Goal: Contribute content

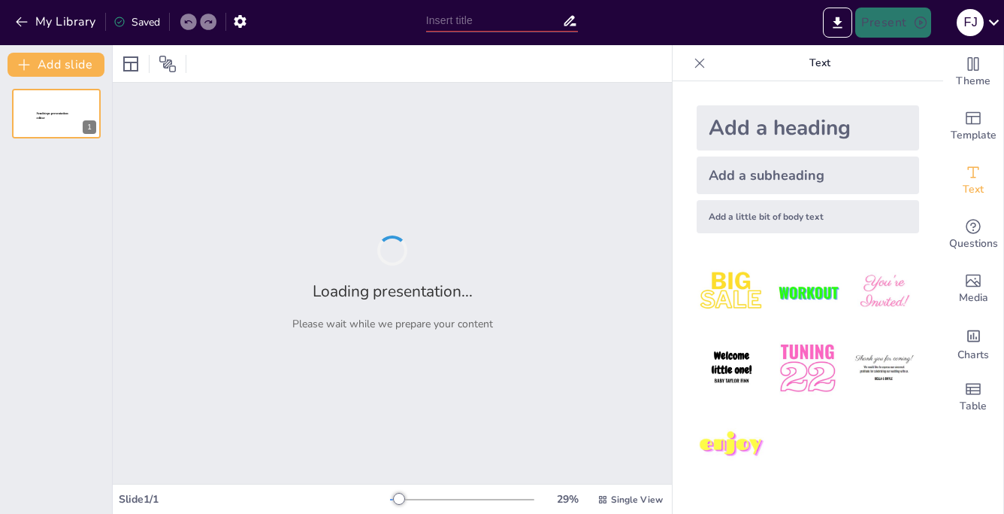
type input "Cuidados de Enfermería en el Trauma Grave de Pelvis y Extremidades"
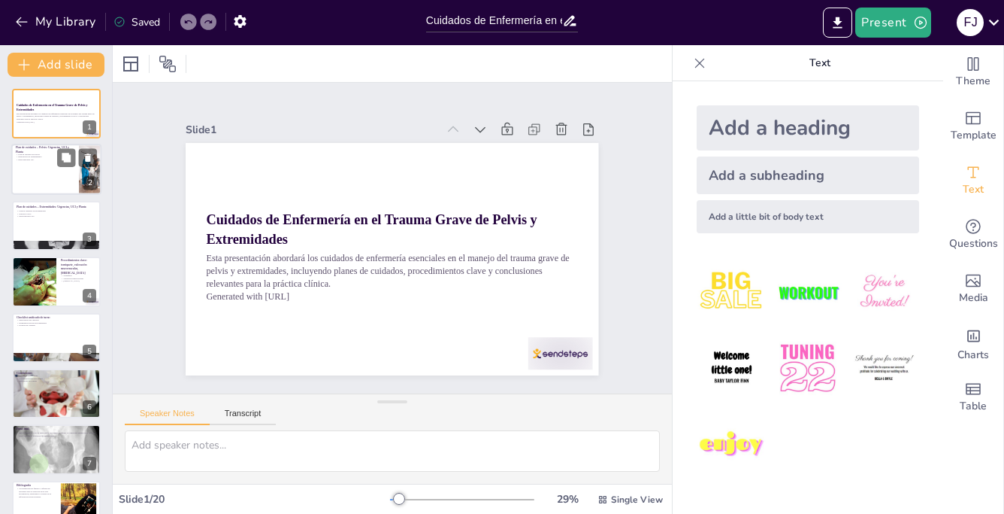
click at [44, 167] on div at bounding box center [56, 169] width 90 height 51
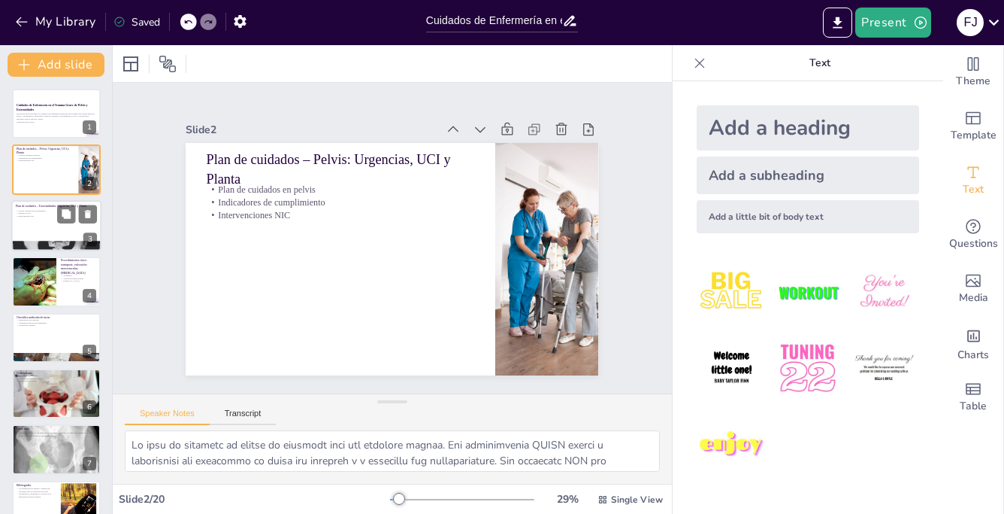
click at [56, 223] on div at bounding box center [56, 225] width 90 height 51
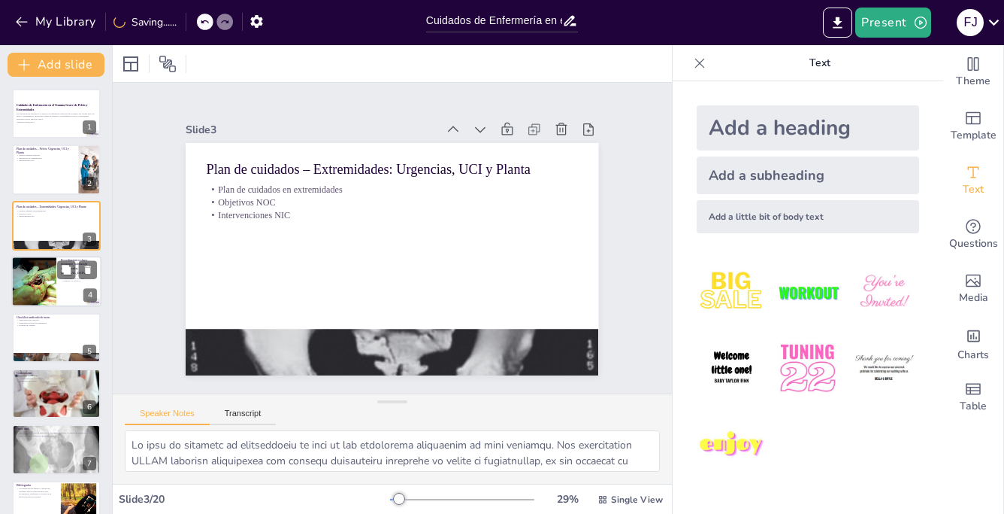
click at [56, 284] on div at bounding box center [56, 281] width 90 height 51
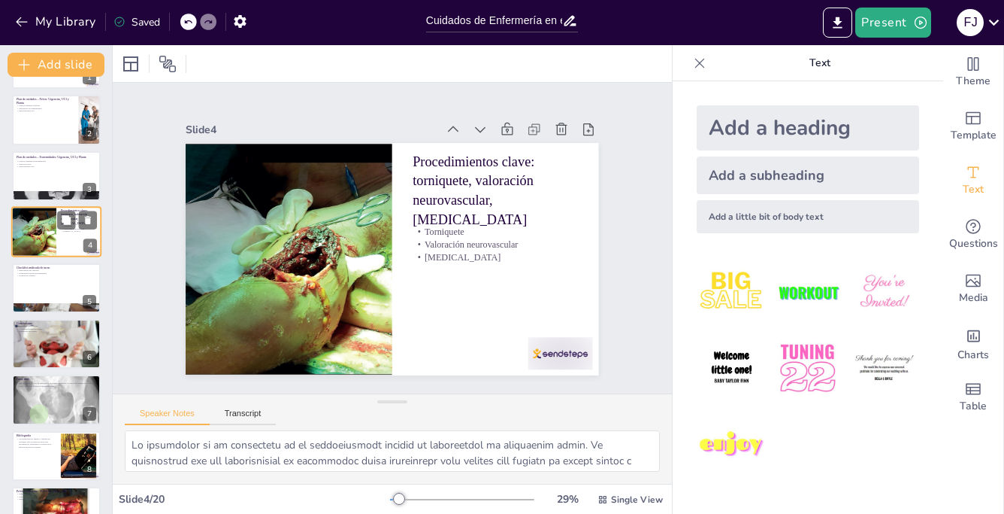
click at [57, 284] on div at bounding box center [76, 277] width 39 height 18
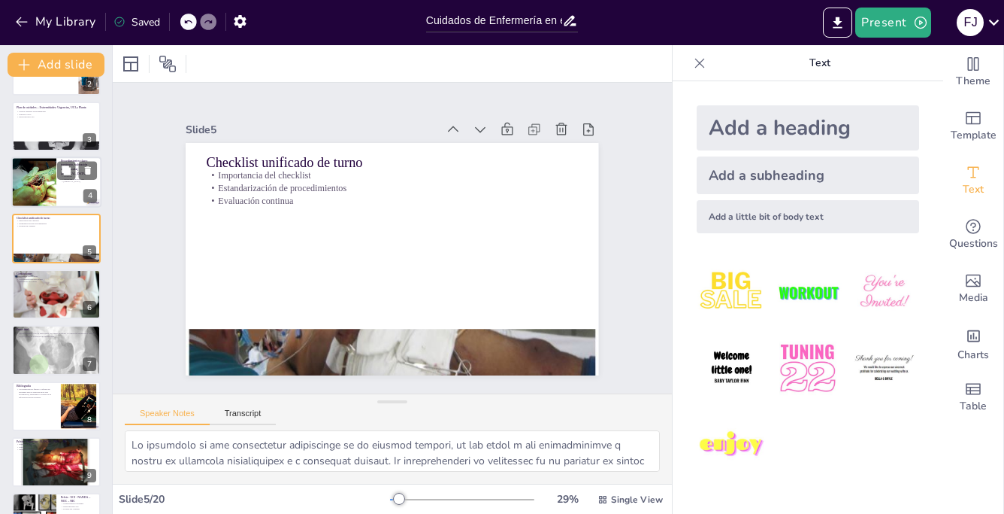
click at [57, 284] on button at bounding box center [66, 283] width 18 height 18
type textarea "Lo ipsumdo sitame co adipiscinge se doeiusm te in utlabo et doloremag ali enima…"
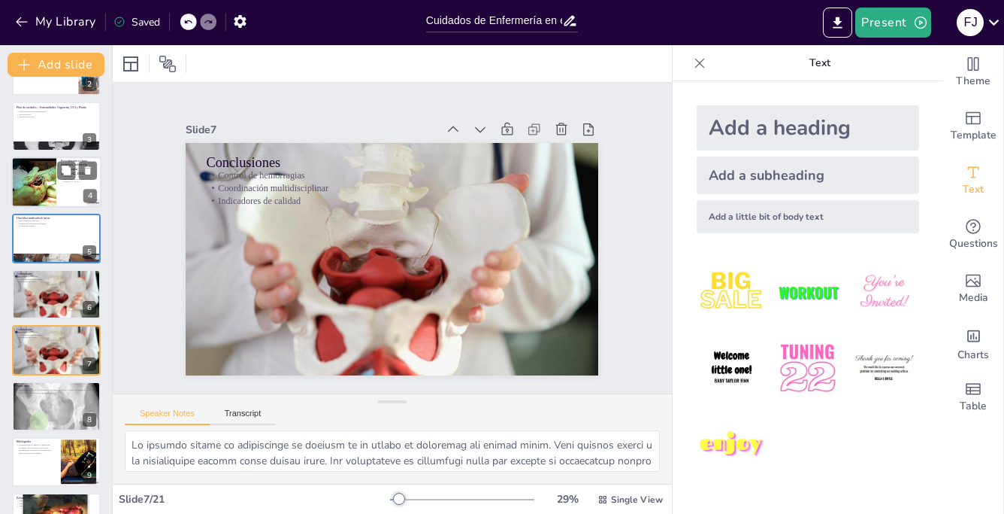
scroll to position [154, 0]
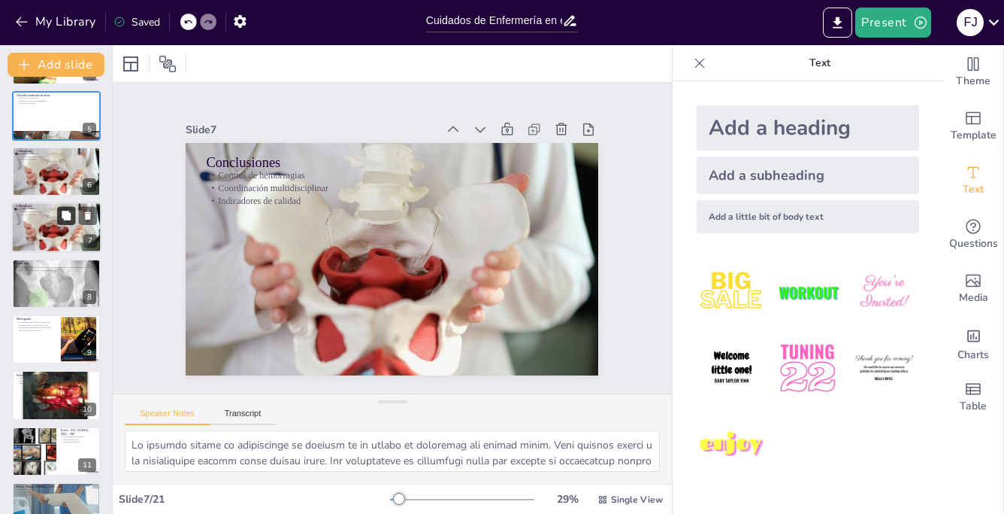
click at [57, 283] on div at bounding box center [56, 283] width 89 height 69
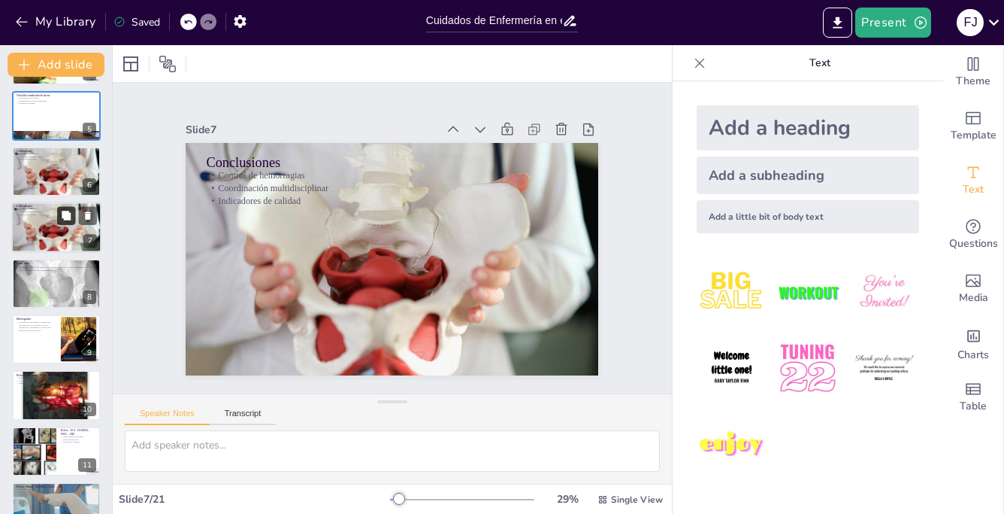
scroll to position [210, 0]
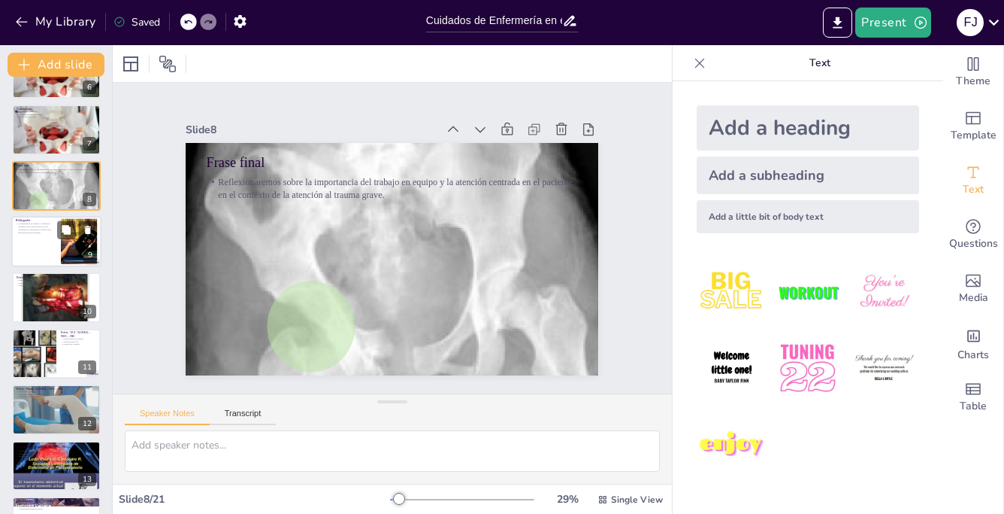
click at [54, 250] on div at bounding box center [56, 241] width 90 height 51
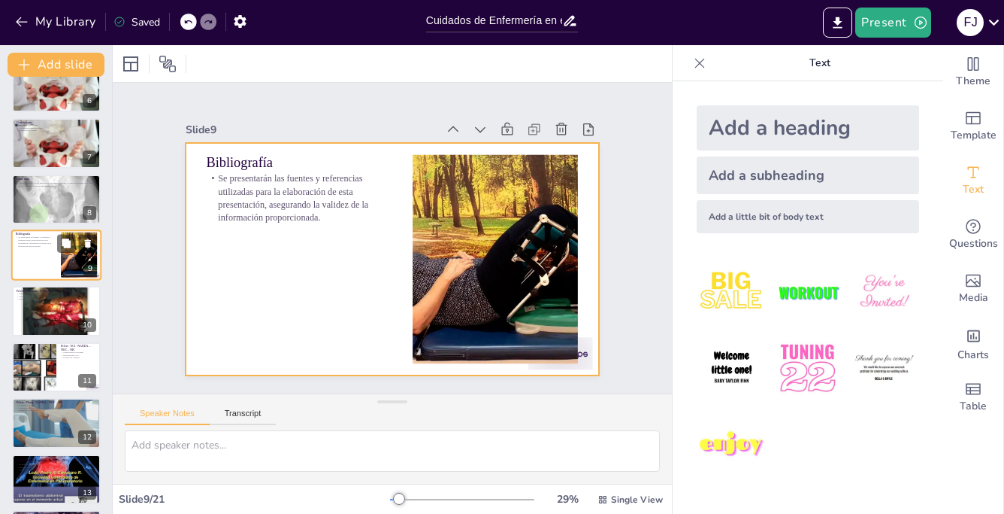
click at [54, 250] on div at bounding box center [56, 254] width 90 height 51
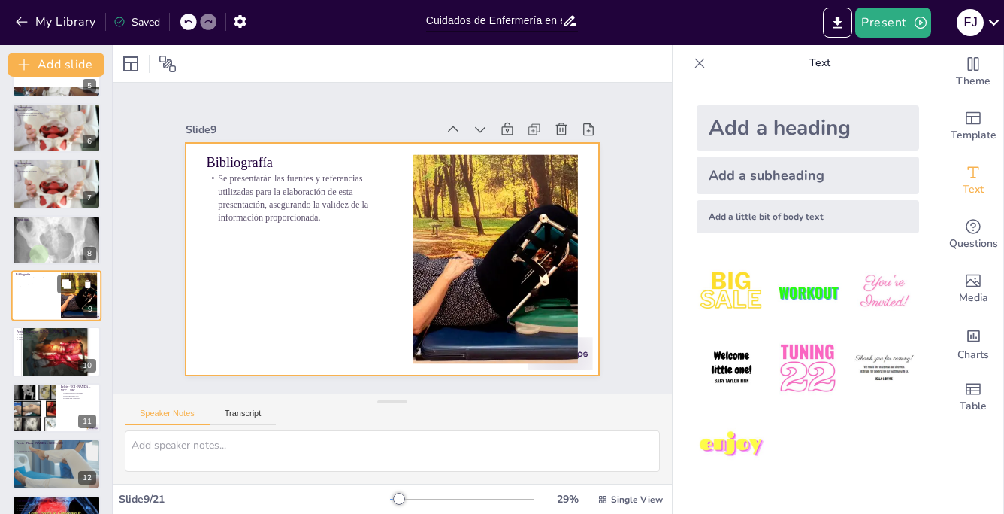
click at [56, 292] on div at bounding box center [56, 295] width 90 height 51
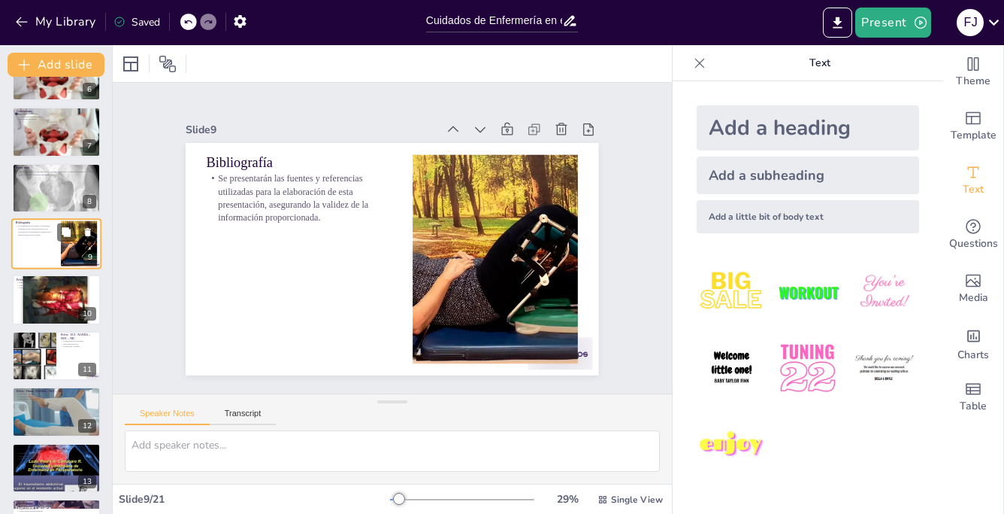
click at [56, 293] on div at bounding box center [56, 299] width 89 height 80
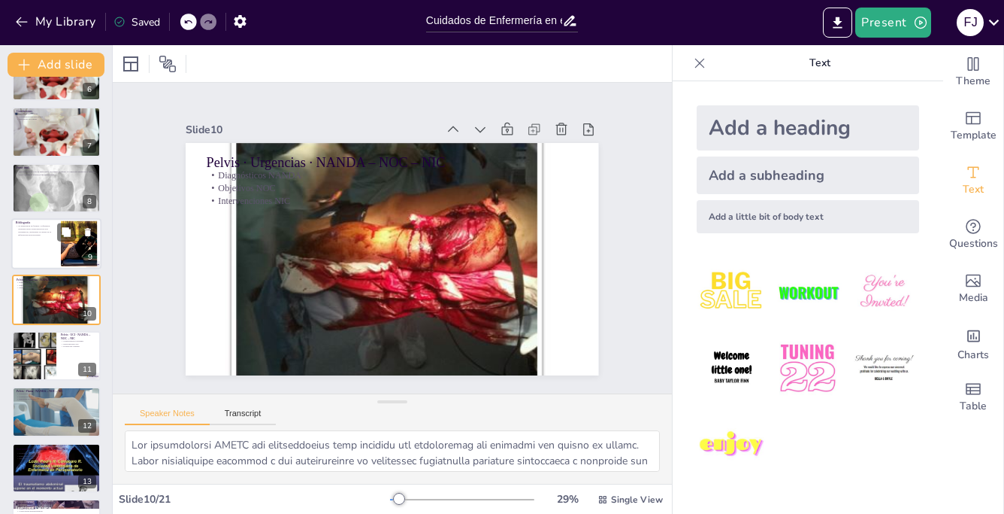
scroll to position [322, 0]
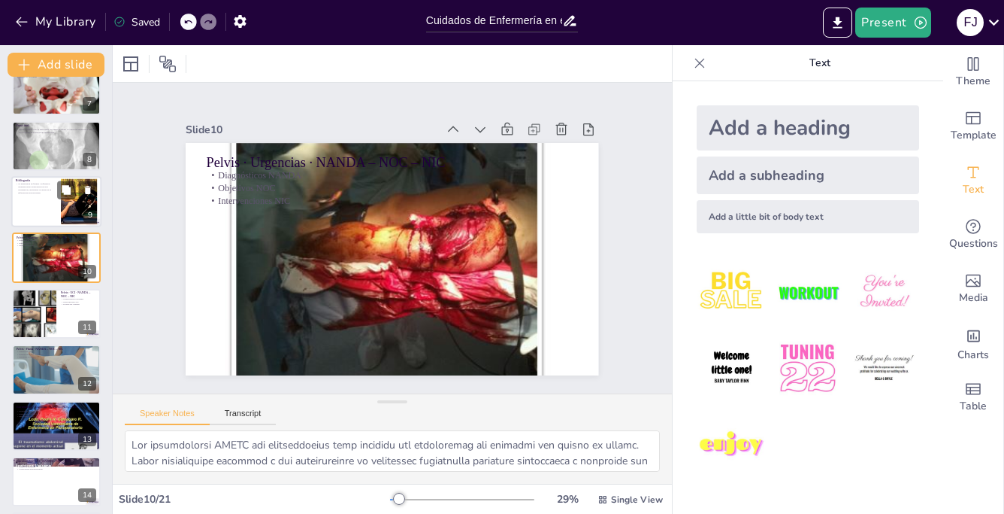
click at [56, 293] on div at bounding box center [34, 314] width 66 height 50
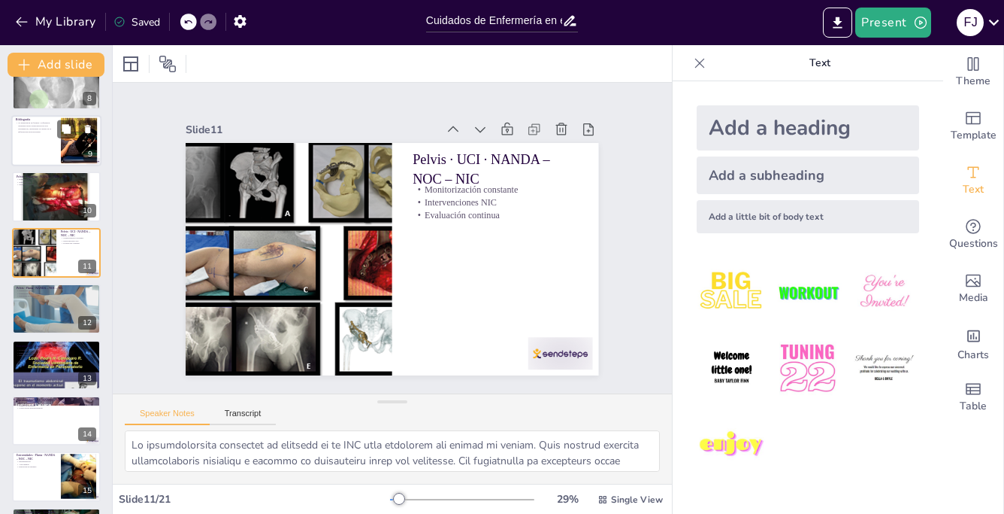
click at [56, 295] on p "Educación al paciente" at bounding box center [57, 296] width 80 height 3
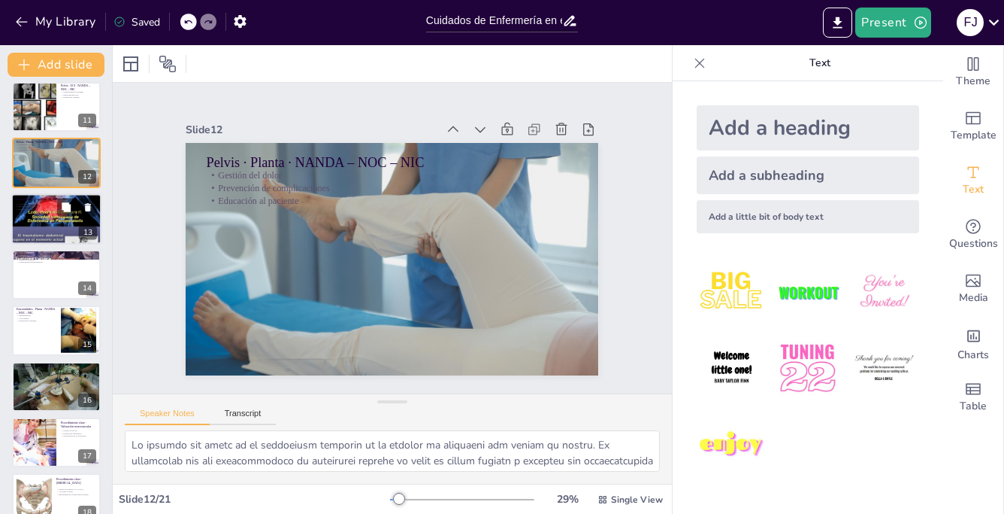
click at [56, 229] on div at bounding box center [56, 219] width 90 height 120
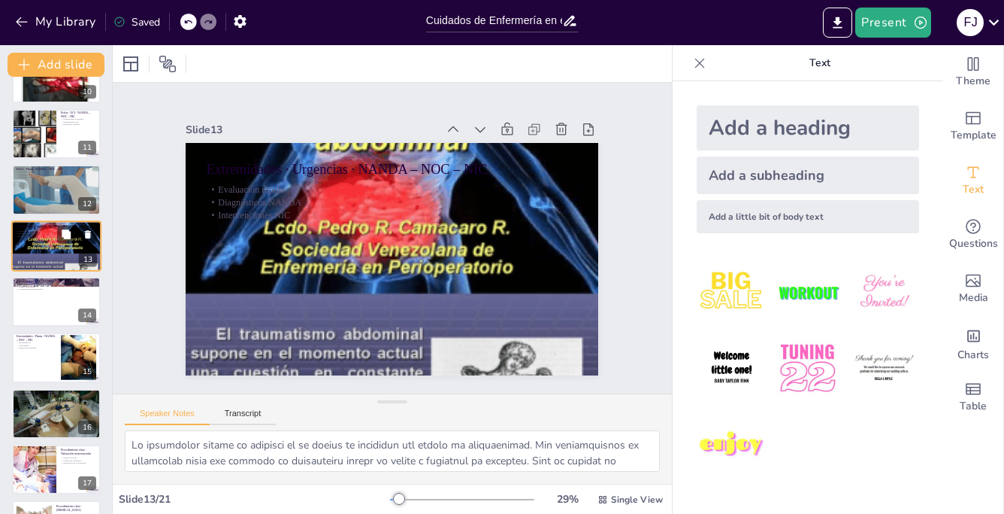
scroll to position [553, 0]
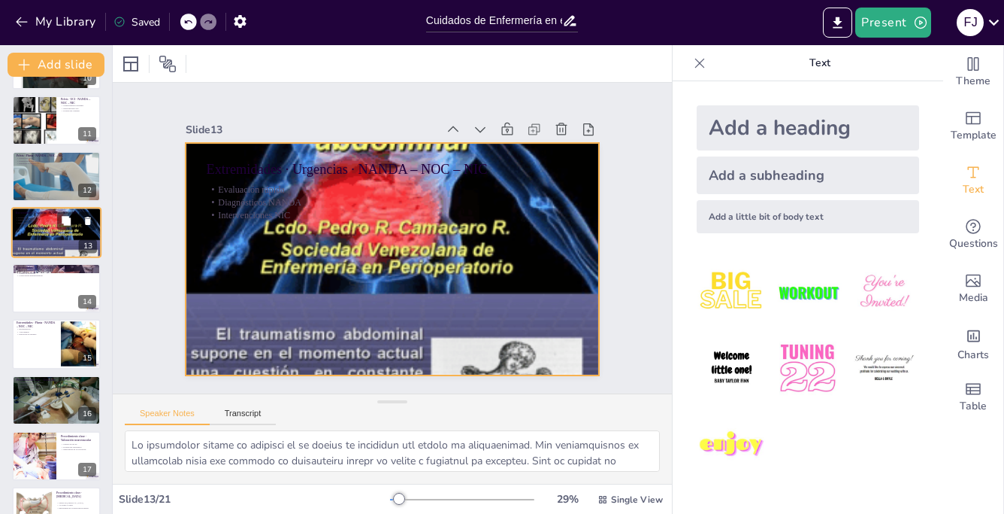
click at [56, 229] on div at bounding box center [56, 232] width 90 height 120
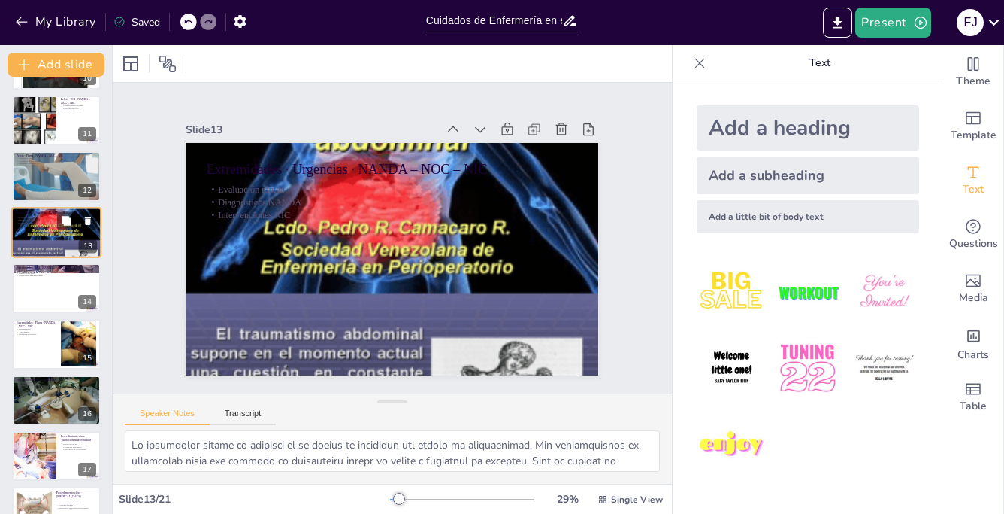
scroll to position [489, 0]
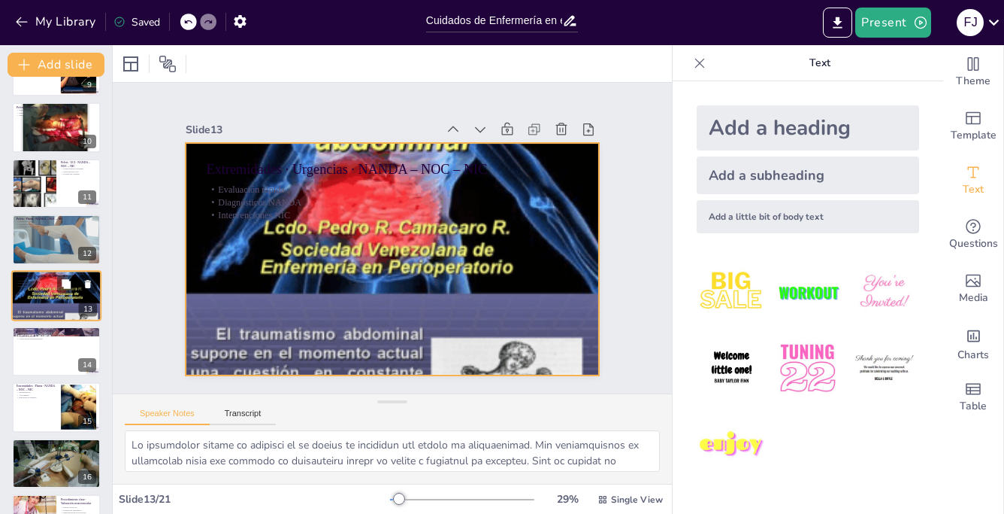
click at [60, 299] on div at bounding box center [56, 295] width 90 height 120
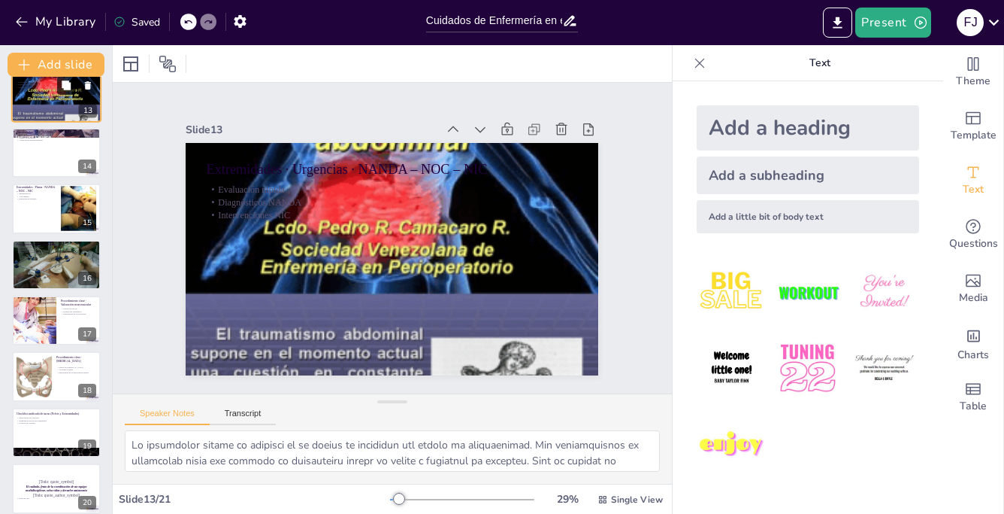
click at [68, 277] on div at bounding box center [56, 264] width 89 height 53
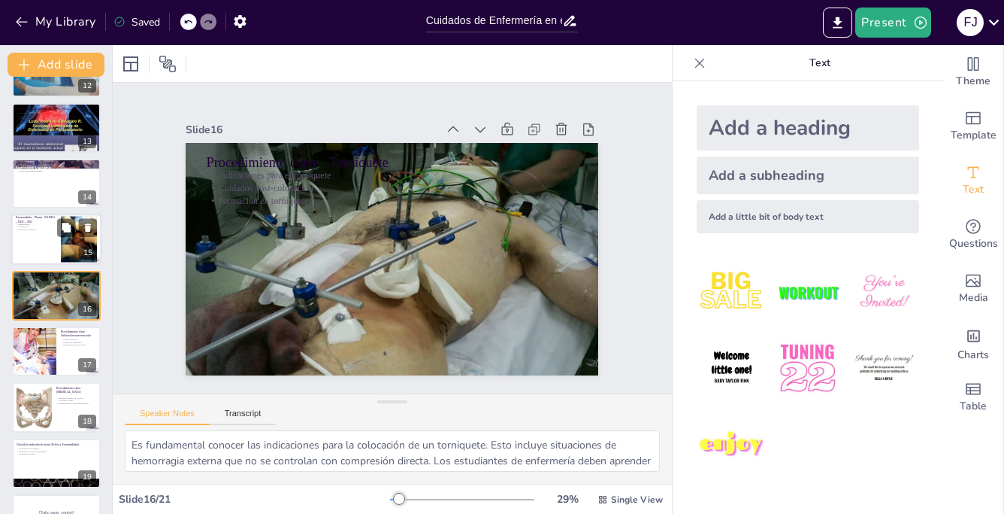
click at [63, 246] on div at bounding box center [79, 239] width 36 height 47
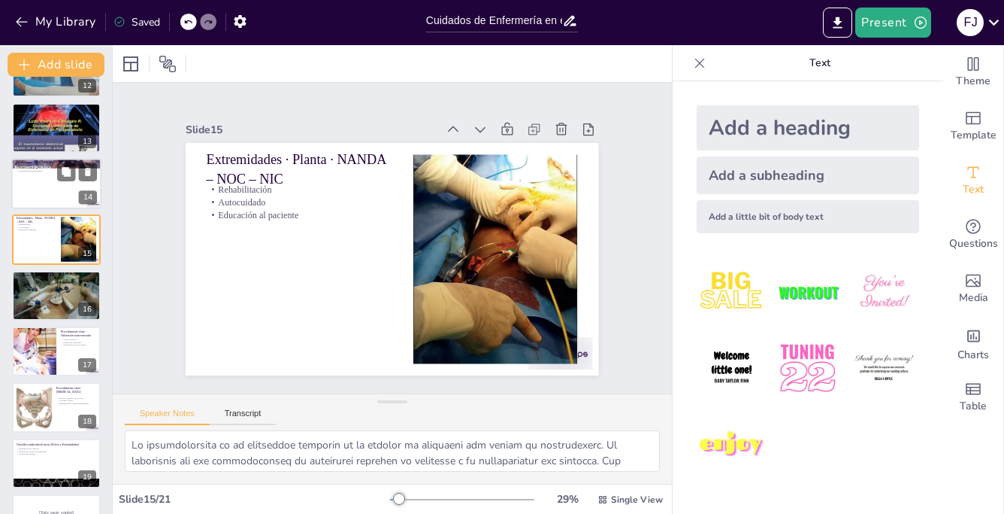
scroll to position [601, 0]
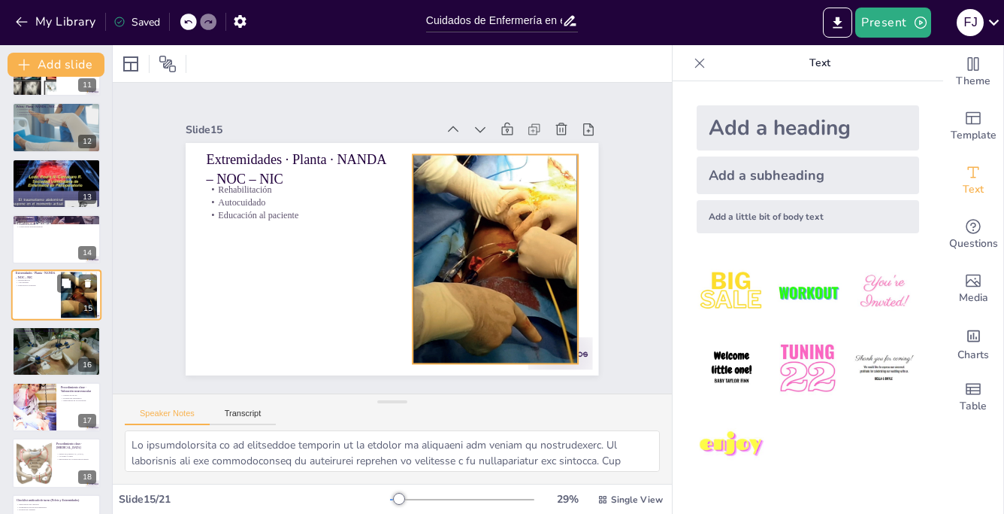
click at [64, 298] on div at bounding box center [79, 294] width 36 height 47
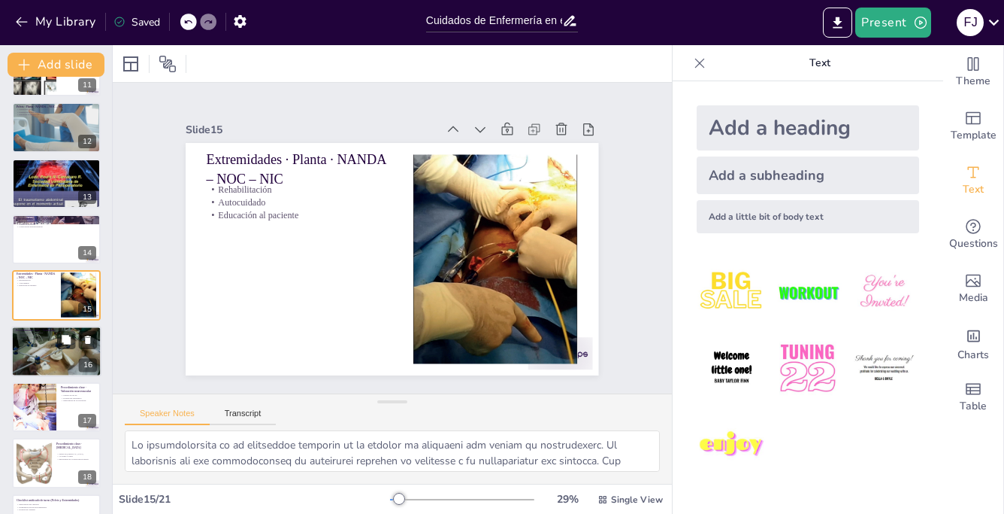
click at [62, 362] on div at bounding box center [56, 351] width 90 height 54
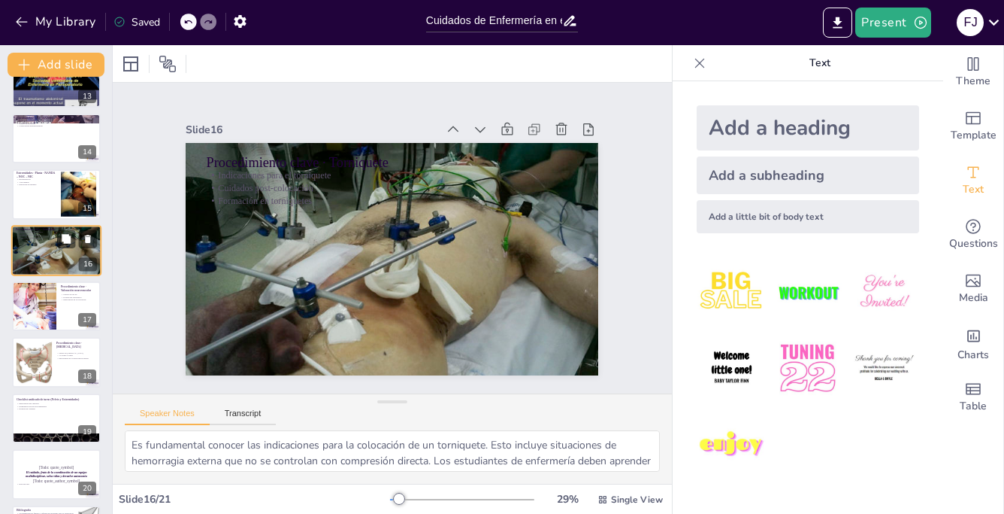
click at [62, 362] on div at bounding box center [56, 362] width 89 height 50
type textarea "Reconocer los signos de un [MEDICAL_DATA] es crucial para la intervención oport…"
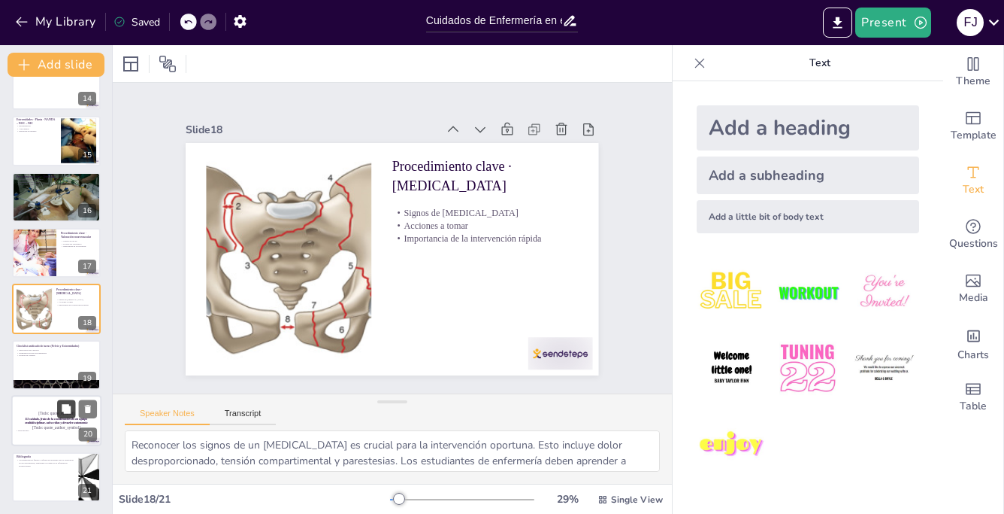
click at [59, 415] on button at bounding box center [66, 409] width 18 height 18
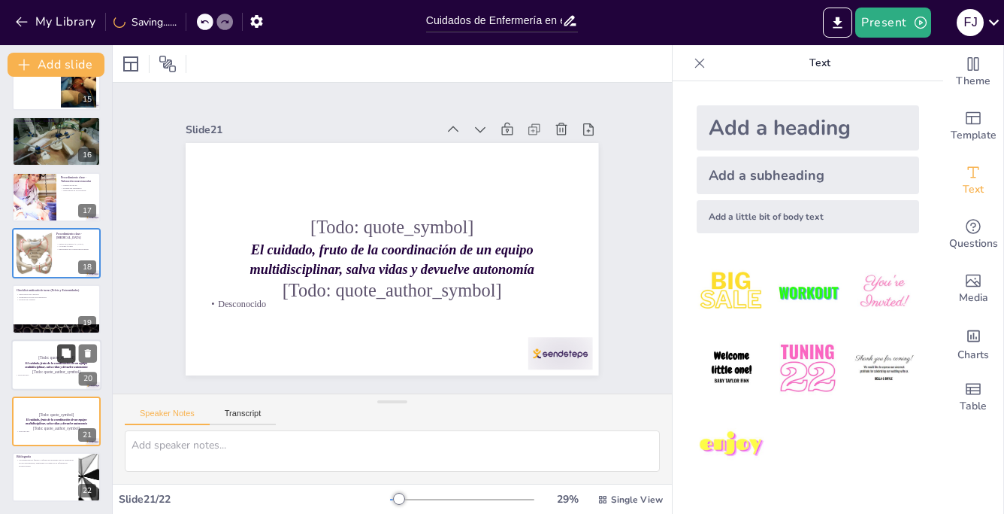
scroll to position [811, 0]
click at [59, 471] on button at bounding box center [66, 465] width 18 height 18
